Goal: Information Seeking & Learning: Learn about a topic

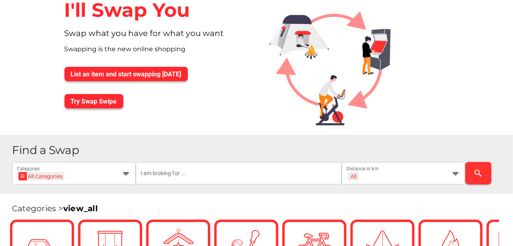
scroll to position [40, 0]
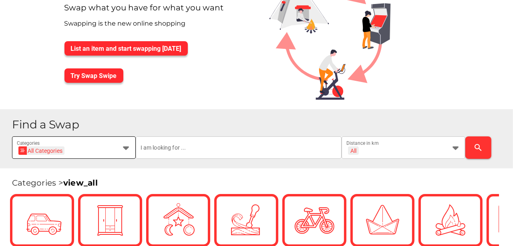
click at [126, 147] on icon at bounding box center [126, 148] width 10 height 10
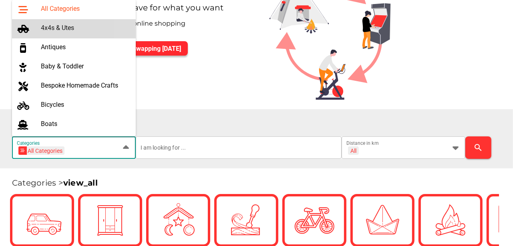
click at [44, 26] on div "4x4s & Utes" at bounding box center [85, 28] width 89 height 8
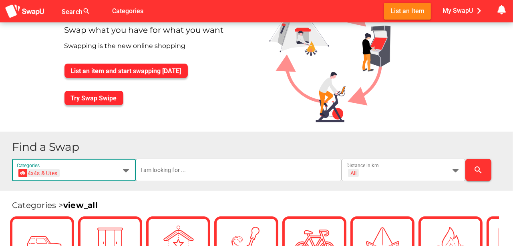
type input "4x4s & Utes"
click at [456, 170] on icon at bounding box center [456, 170] width 10 height 10
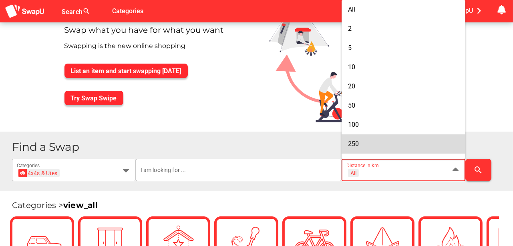
click at [357, 144] on span "250" at bounding box center [353, 144] width 11 height 8
type input "+ 250 km"
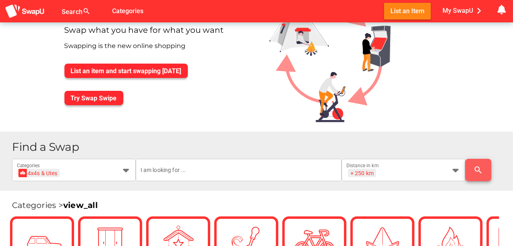
click at [479, 169] on icon "search" at bounding box center [479, 170] width 10 height 10
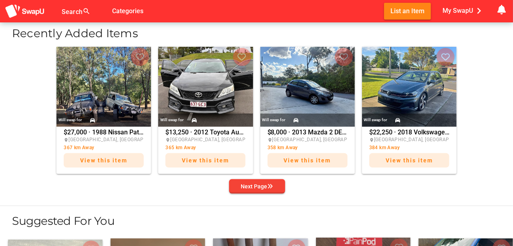
scroll to position [321, 0]
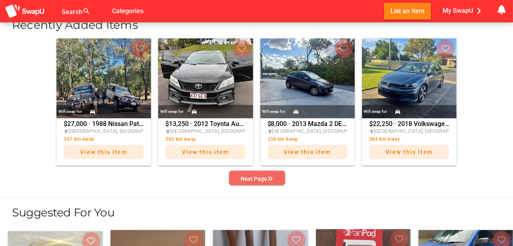
click at [258, 177] on div "Next Page" at bounding box center [257, 179] width 32 height 10
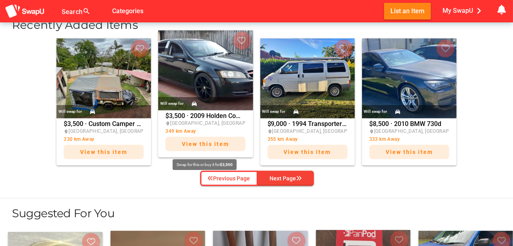
click at [206, 145] on span "View this item" at bounding box center [205, 144] width 47 height 6
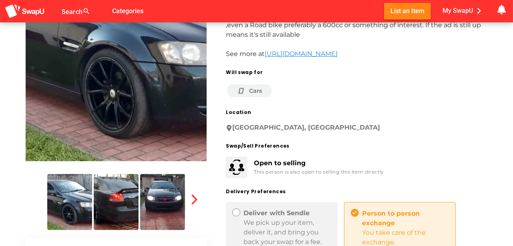
scroll to position [133, 0]
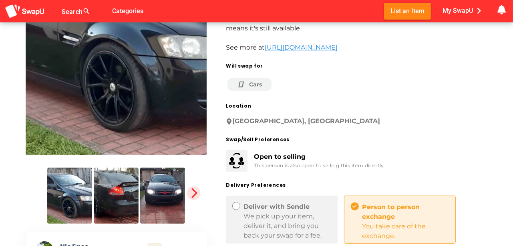
click at [195, 193] on icon "button" at bounding box center [193, 193] width 11 height 11
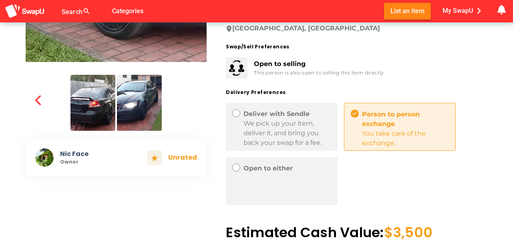
scroll to position [227, 0]
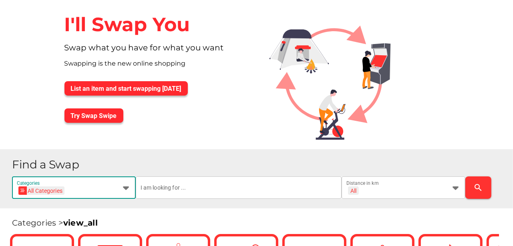
click at [127, 188] on icon at bounding box center [126, 188] width 10 height 10
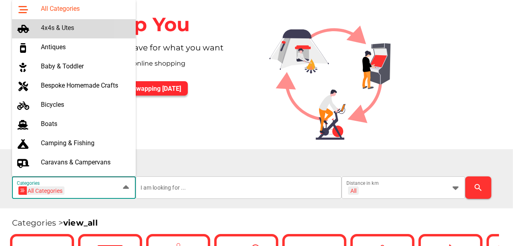
click at [56, 28] on div "4x4s & Utes" at bounding box center [85, 28] width 89 height 8
type input "4x4s & Utes"
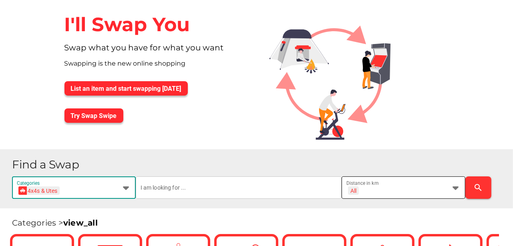
click at [455, 189] on icon at bounding box center [456, 188] width 10 height 10
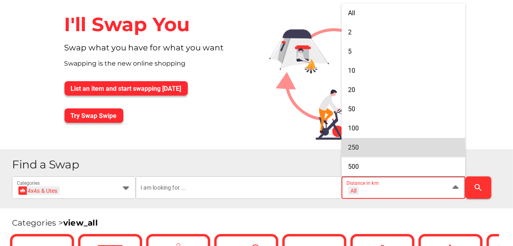
drag, startPoint x: 360, startPoint y: 147, endPoint x: 460, endPoint y: 186, distance: 107.5
click at [361, 147] on div "250" at bounding box center [403, 148] width 111 height 8
type input "+ 250 km"
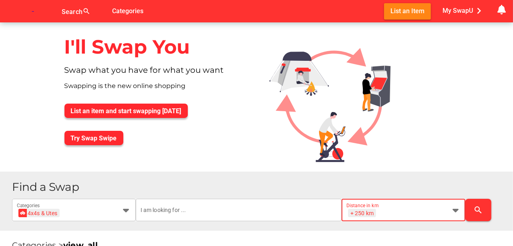
scroll to position [0, 10]
click at [477, 211] on icon "search" at bounding box center [479, 211] width 10 height 10
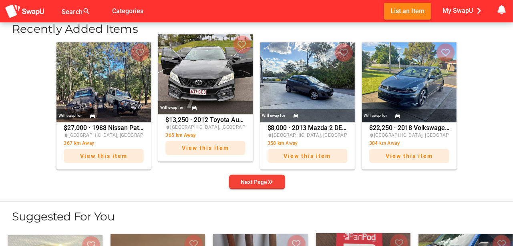
scroll to position [321, 0]
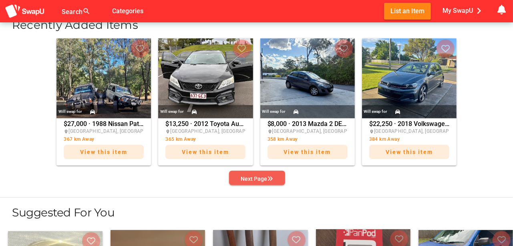
click at [265, 184] on span "Next Page" at bounding box center [257, 179] width 43 height 11
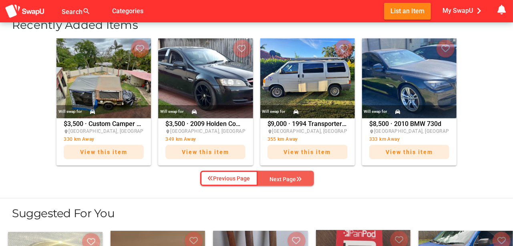
click at [265, 184] on span "Next Page" at bounding box center [285, 180] width 43 height 12
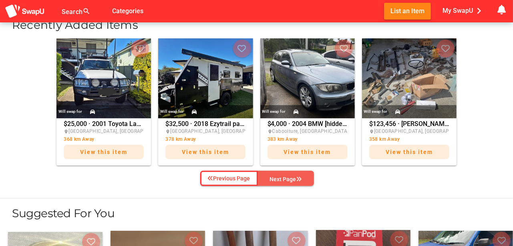
click at [284, 176] on div "Next Page" at bounding box center [286, 180] width 32 height 10
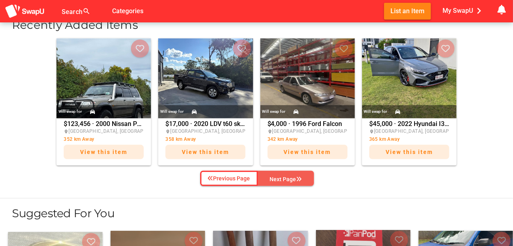
click at [291, 177] on div "Next Page" at bounding box center [286, 180] width 32 height 10
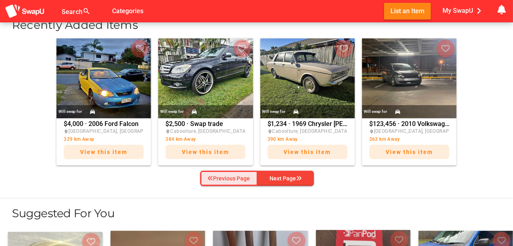
click at [220, 179] on div "Previous Page" at bounding box center [229, 179] width 42 height 10
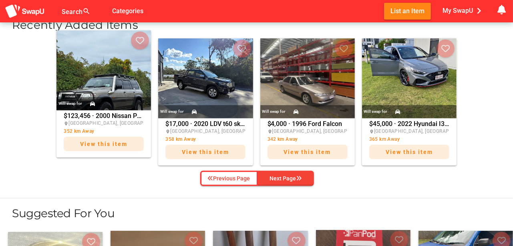
click at [99, 91] on img at bounding box center [103, 70] width 95 height 80
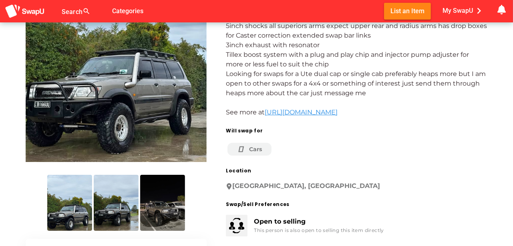
scroll to position [120, 0]
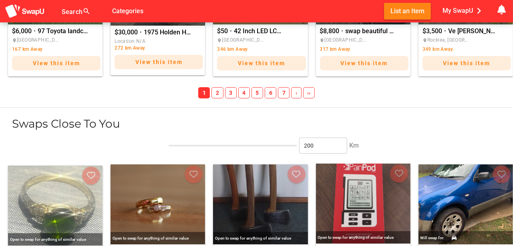
scroll to position [1015, 0]
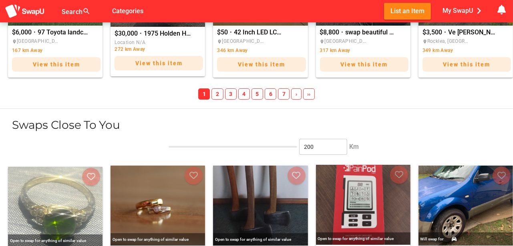
click at [219, 92] on span "2" at bounding box center [218, 94] width 12 height 11
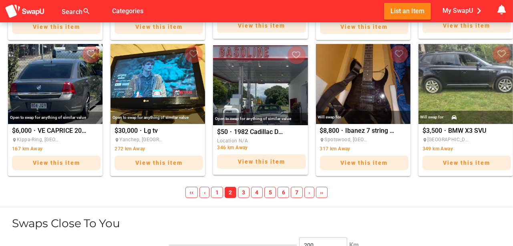
scroll to position [908, 0]
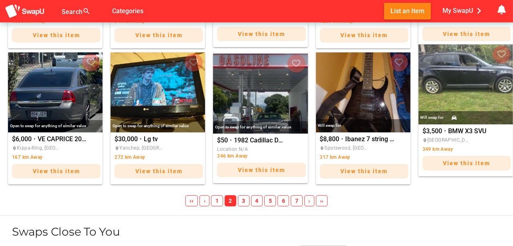
click at [454, 97] on img "BMW X3 SVU" at bounding box center [466, 84] width 95 height 80
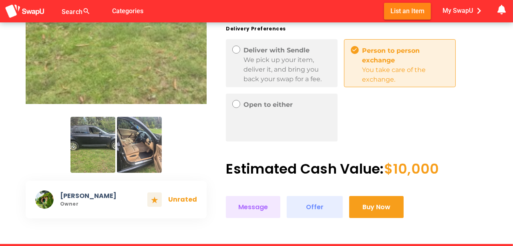
scroll to position [187, 0]
